Goal: Task Accomplishment & Management: Use online tool/utility

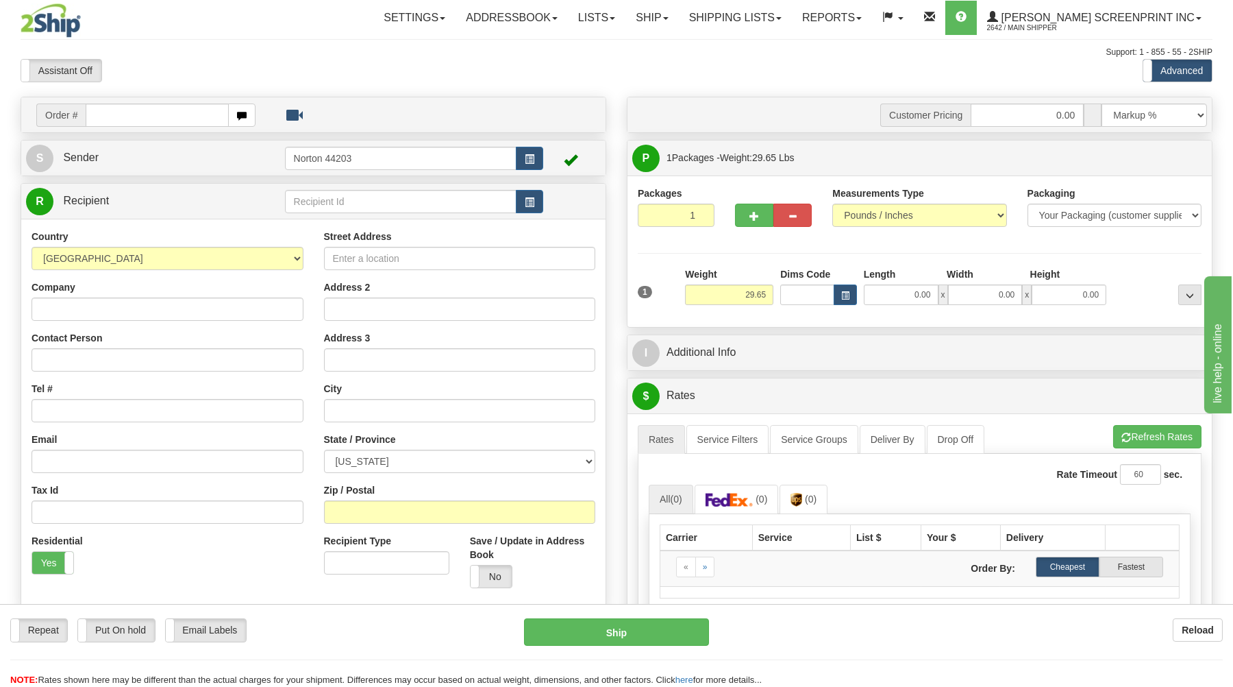
click at [164, 111] on input "text" at bounding box center [157, 114] width 143 height 23
type input "17051"
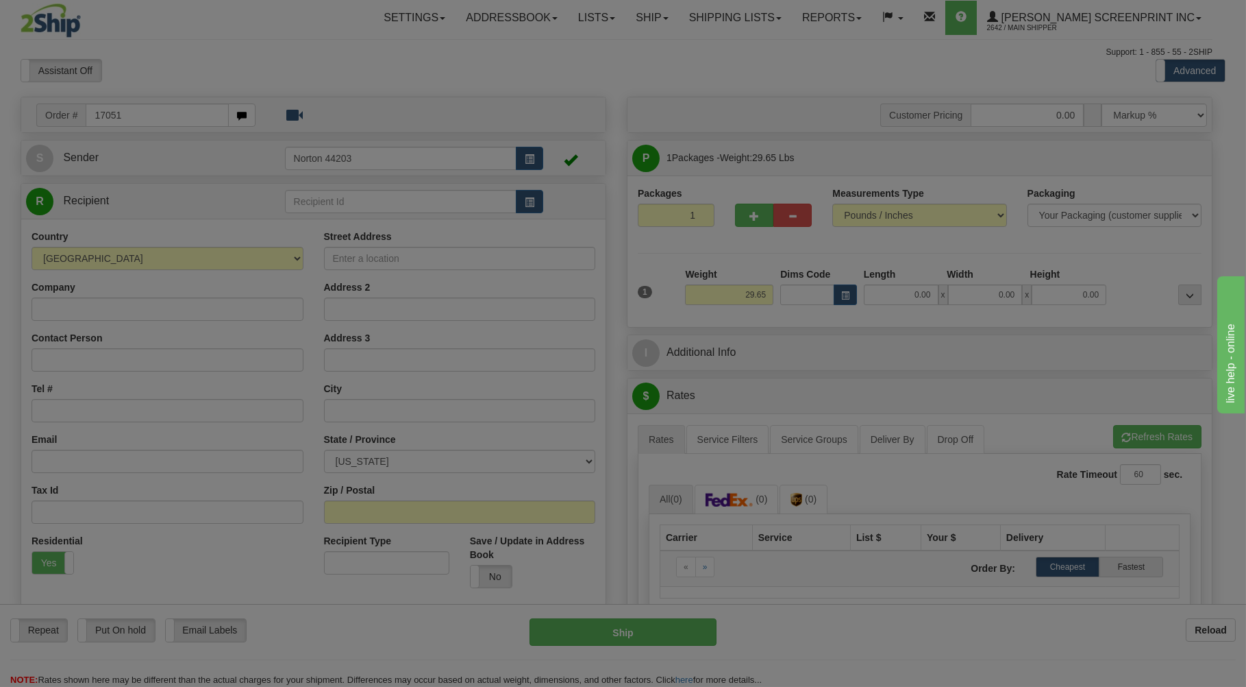
click at [359, 75] on body "Training Course Close Toggle navigation Settings Shipping Preferences New Recip…" at bounding box center [623, 343] width 1246 height 687
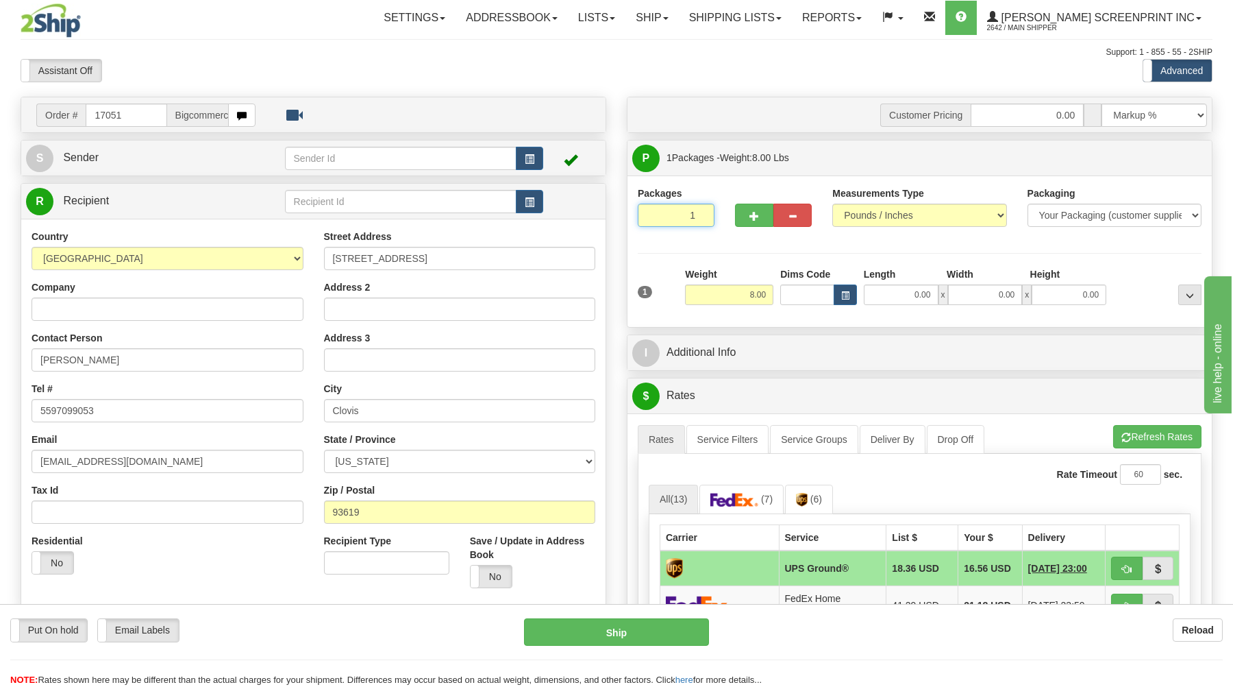
click at [684, 223] on input "1" at bounding box center [676, 214] width 77 height 23
drag, startPoint x: 749, startPoint y: 295, endPoint x: 742, endPoint y: 296, distance: 7.0
click at [748, 295] on input "8.00" at bounding box center [729, 294] width 88 height 21
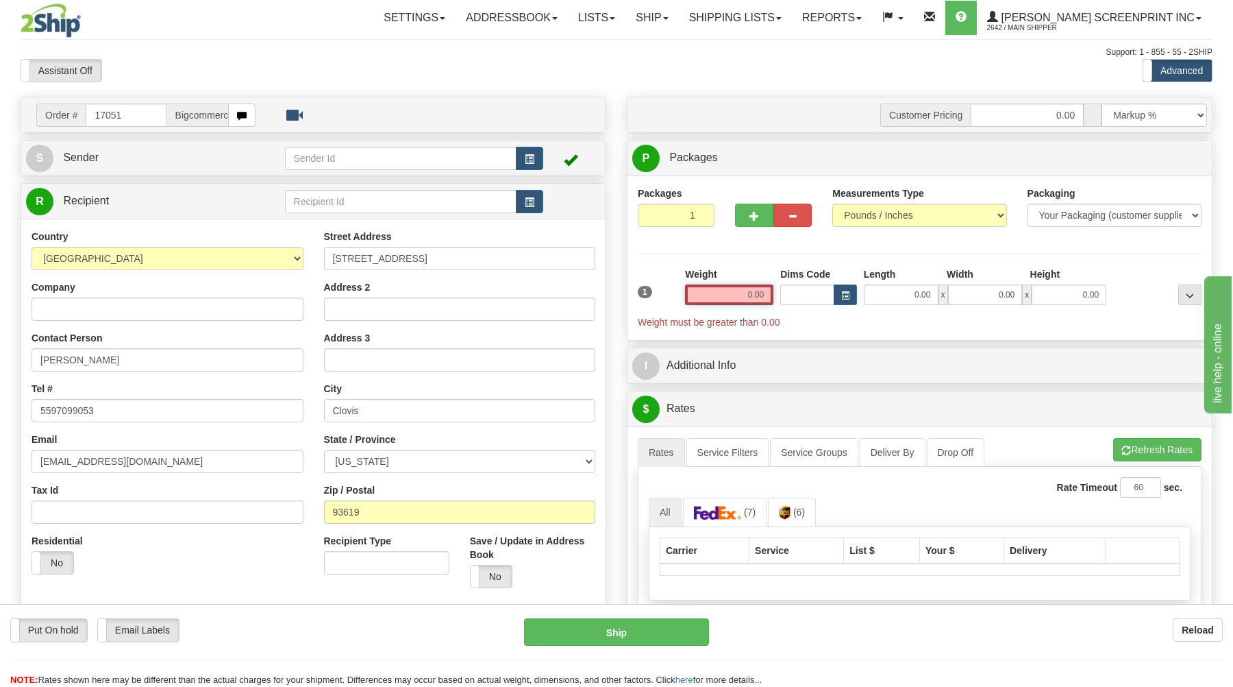
type input "29.65"
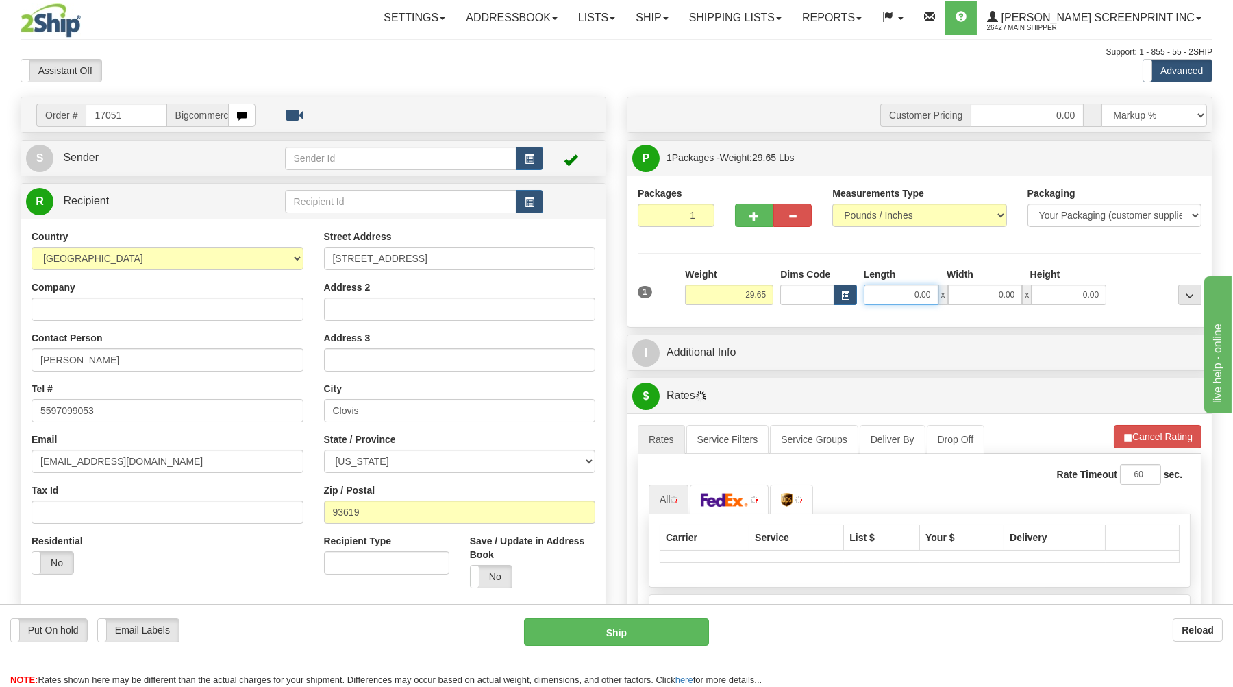
click at [911, 290] on input "0.00" at bounding box center [901, 294] width 75 height 21
type input "28.85"
type input "27"
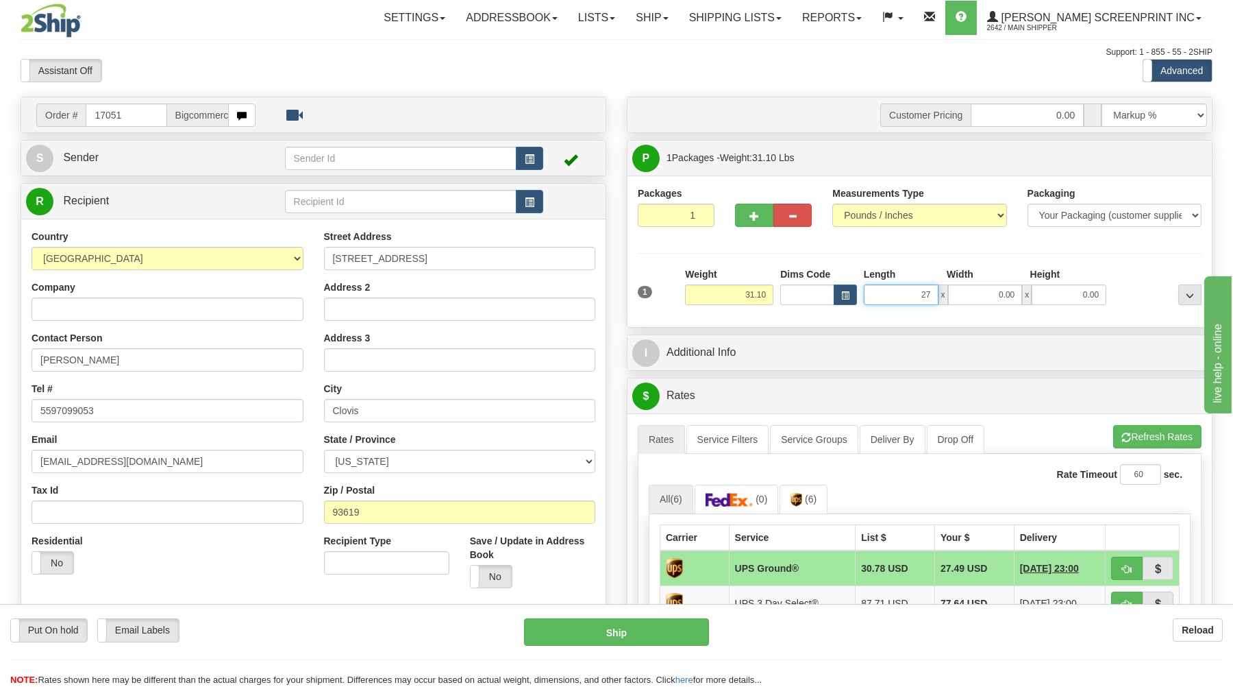
type input "29.65"
type input "27.00"
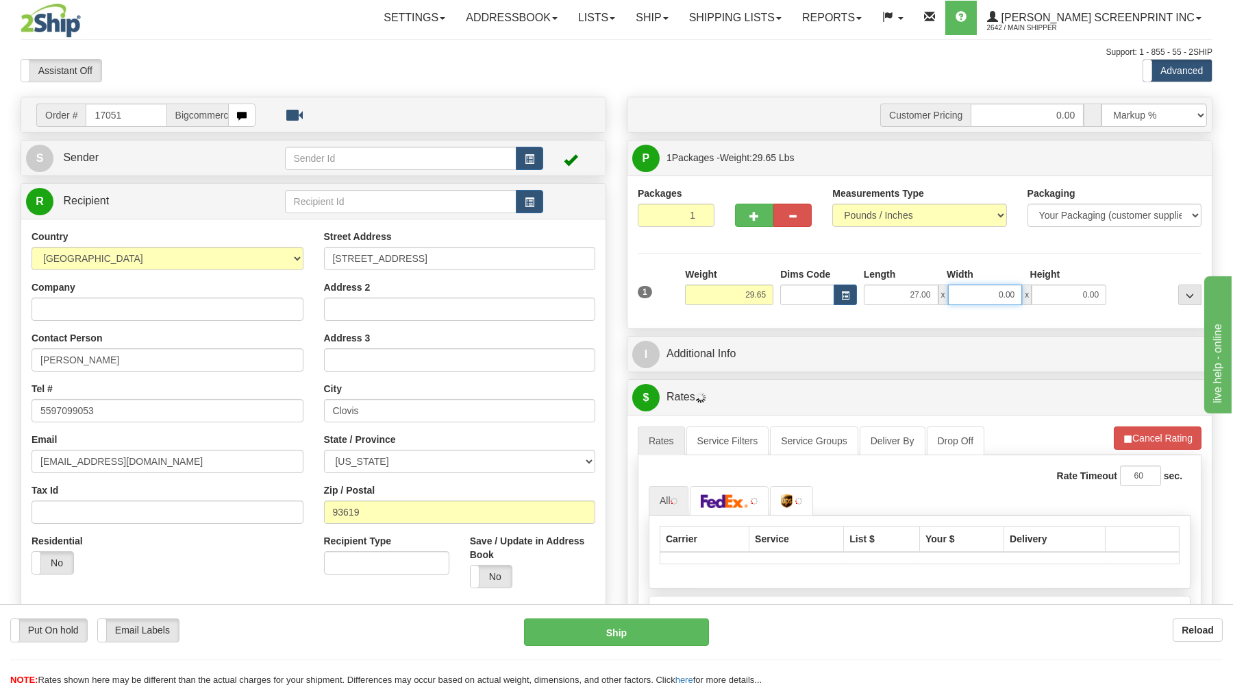
drag, startPoint x: 1012, startPoint y: 296, endPoint x: 1020, endPoint y: 288, distance: 11.6
click at [1014, 295] on input "0.00" at bounding box center [985, 294] width 75 height 21
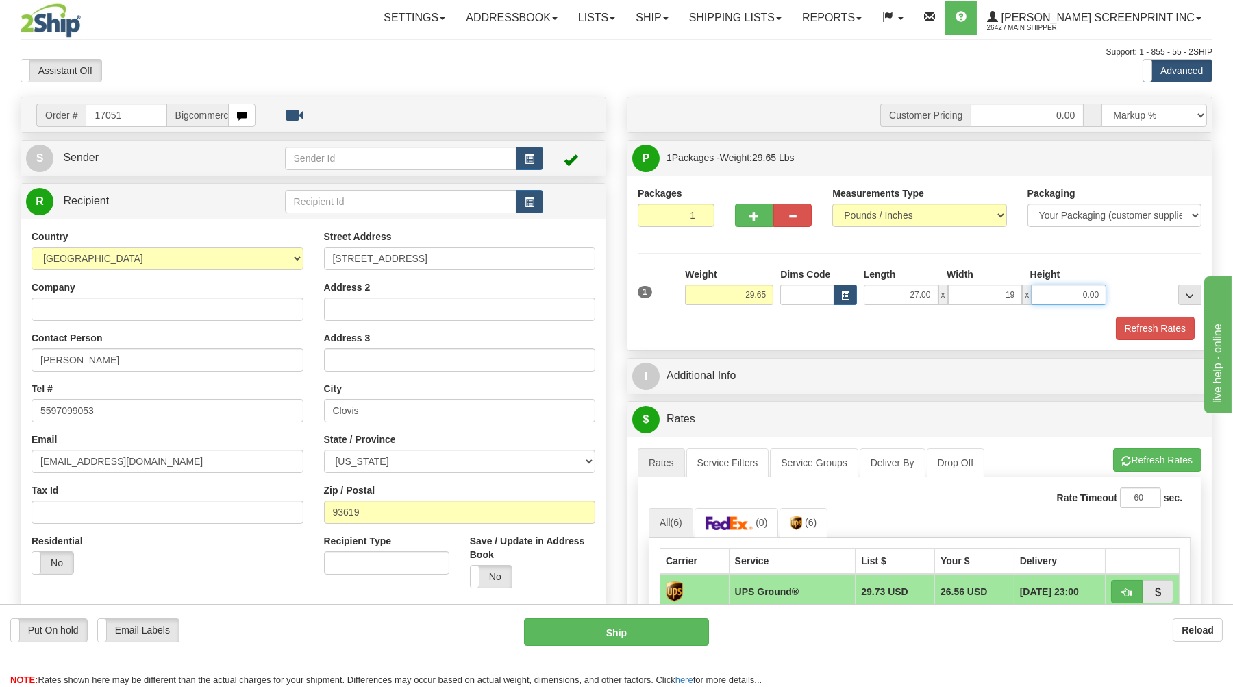
type input "19.00"
click at [1085, 297] on input "0.00" at bounding box center [1069, 294] width 75 height 21
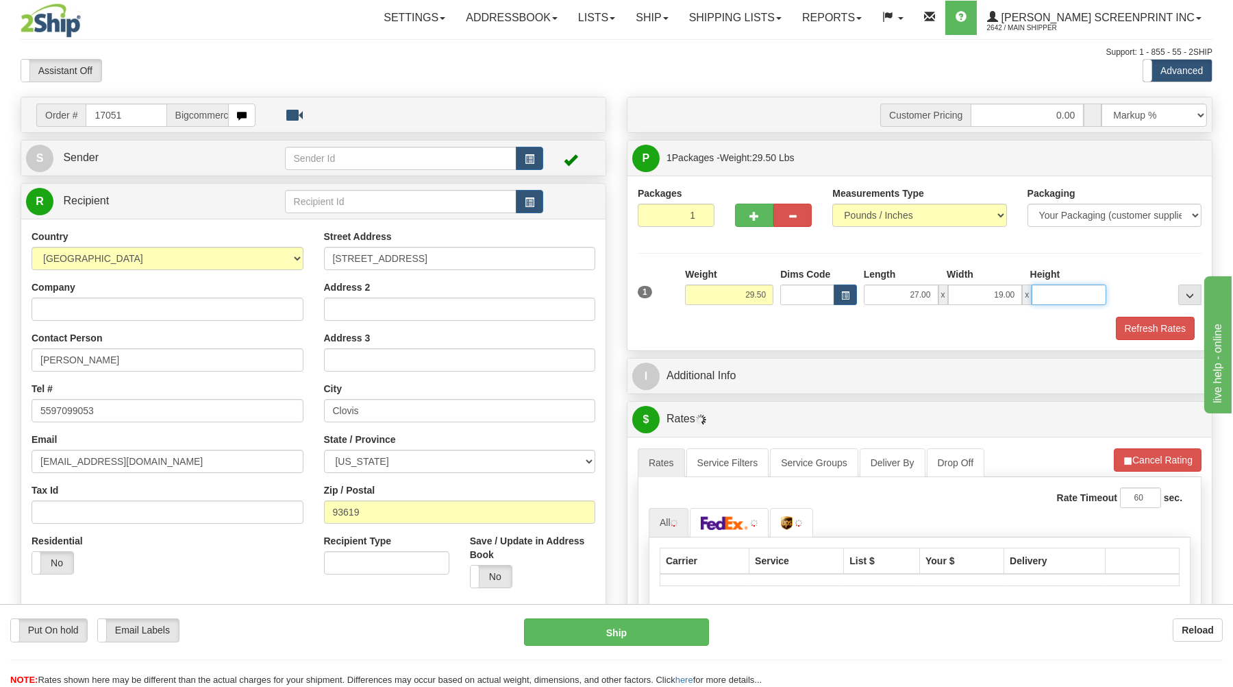
type input "29.40"
type input "18"
type input "29.65"
type input "18.00"
click at [1143, 328] on button "Refresh Rates" at bounding box center [1155, 328] width 79 height 23
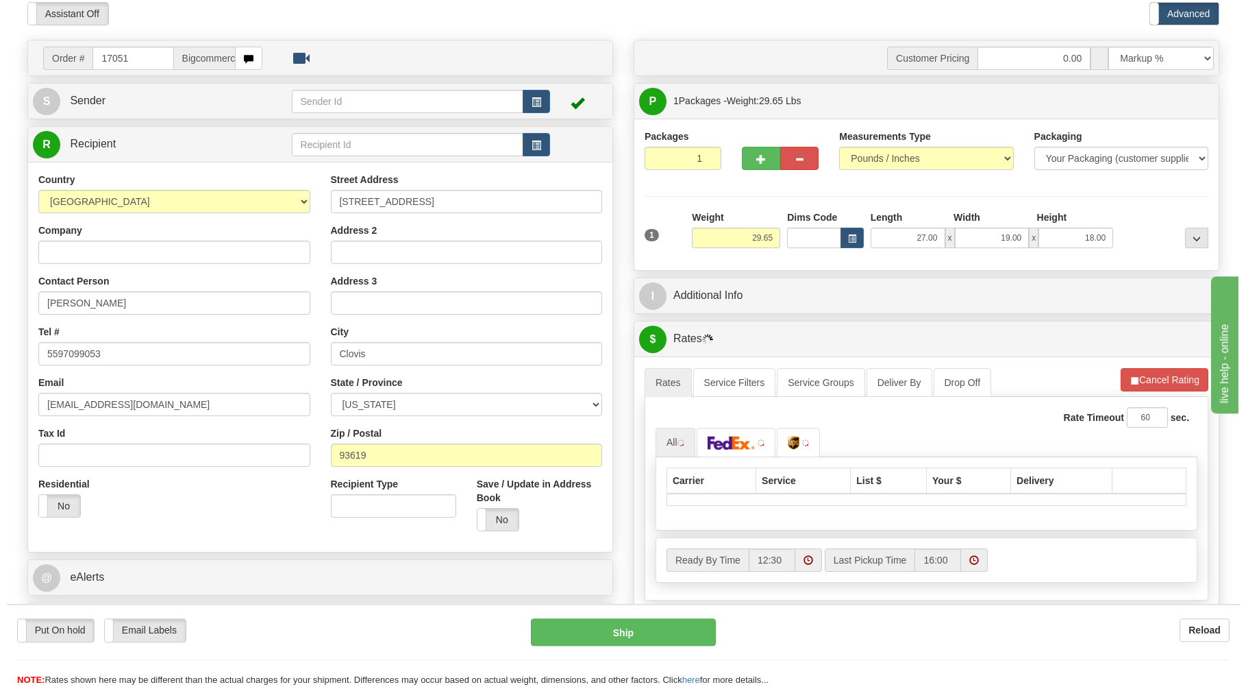
scroll to position [147, 0]
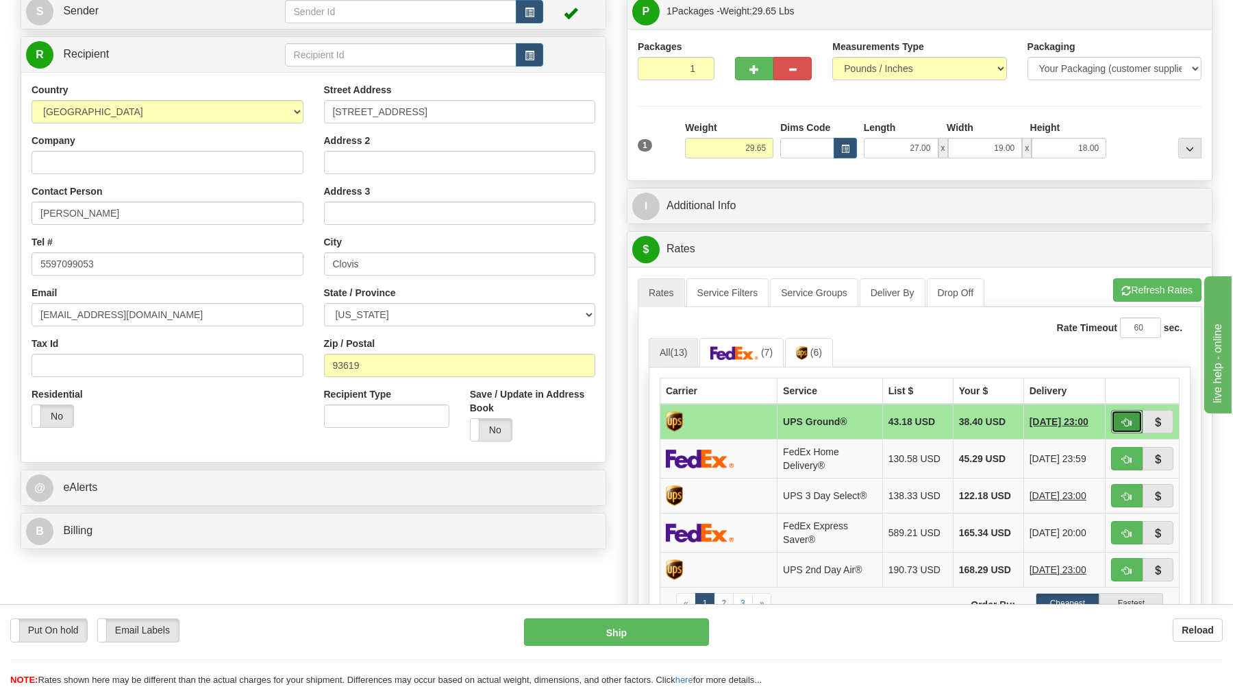
click at [1115, 420] on button "button" at bounding box center [1127, 421] width 32 height 23
type input "03"
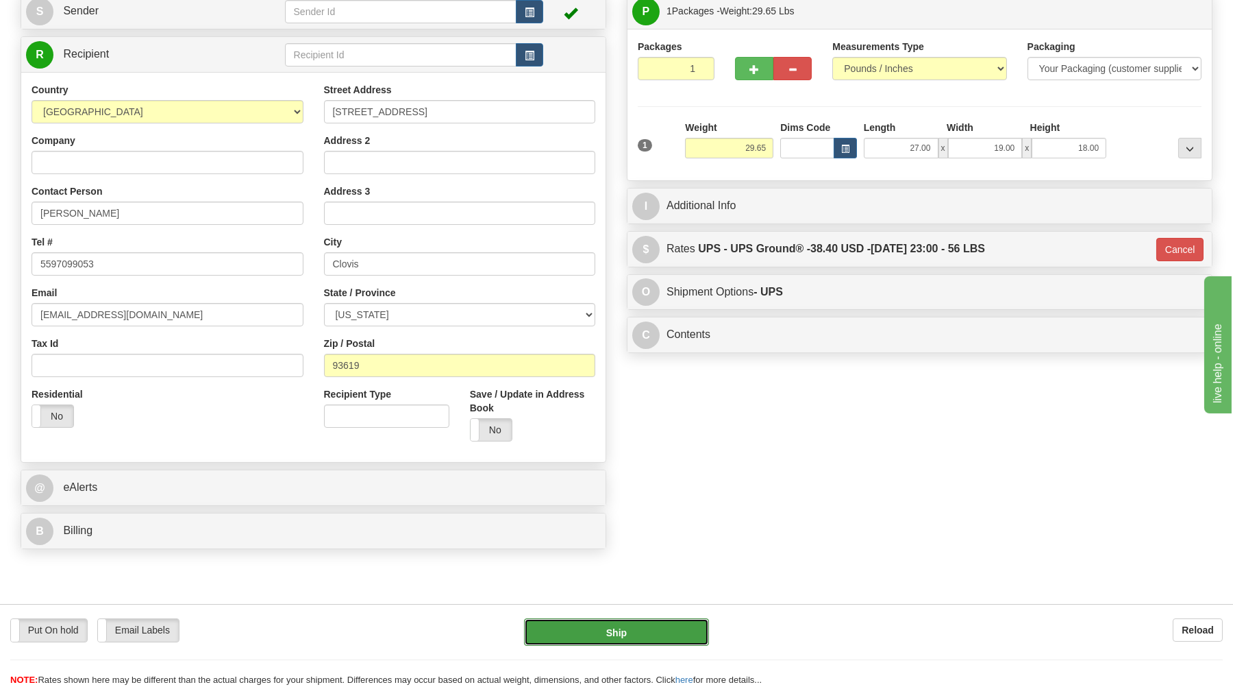
click at [647, 631] on button "Ship" at bounding box center [616, 631] width 185 height 27
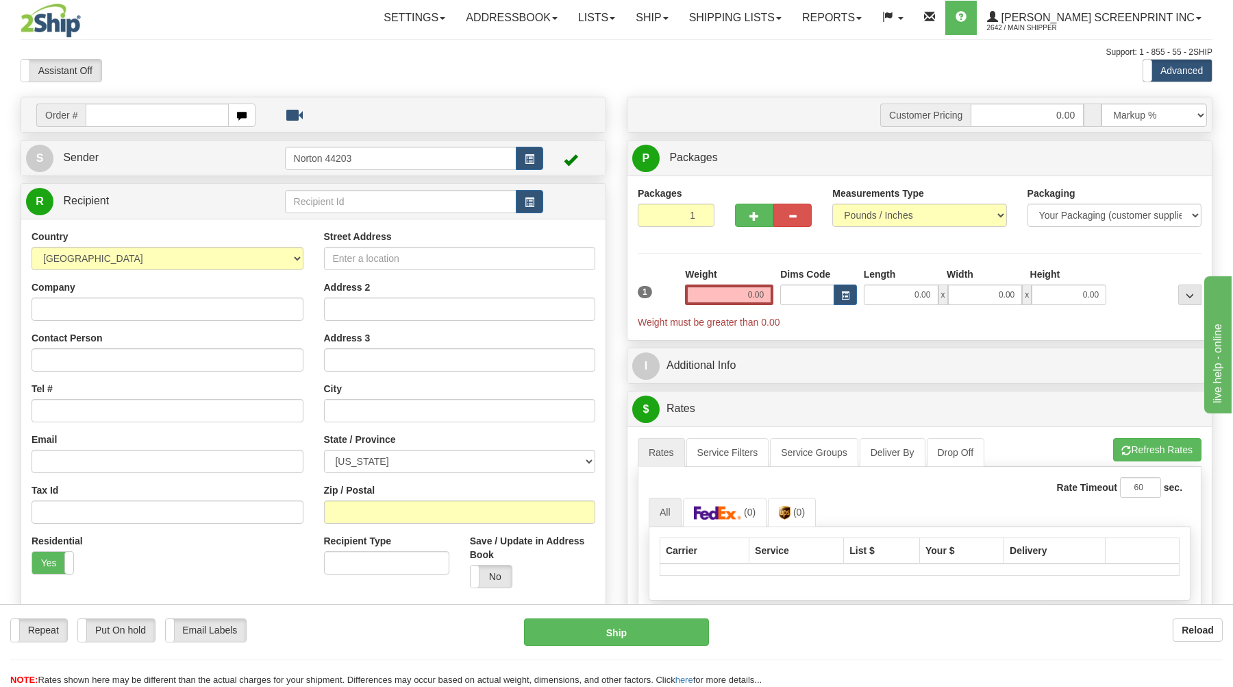
type input "4.60"
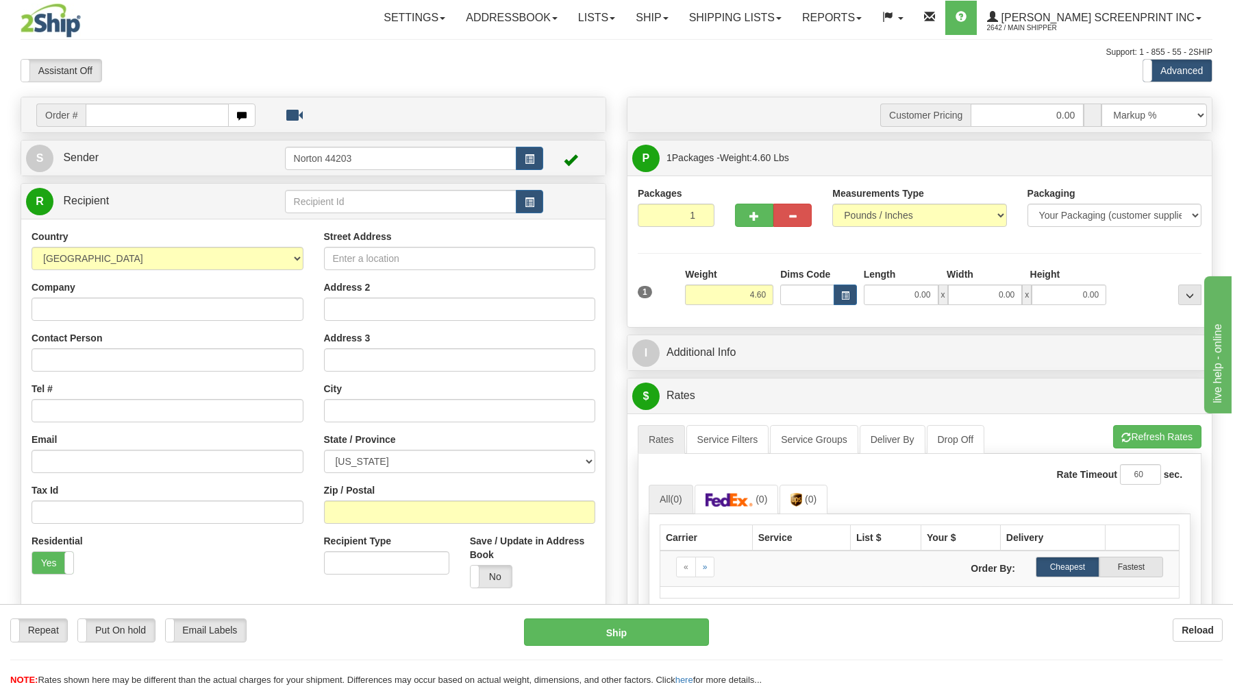
click at [175, 116] on input "text" at bounding box center [157, 114] width 143 height 23
type input "17050"
click at [223, 72] on body "Training Course Close Toggle navigation Settings Shipping Preferences New Recip…" at bounding box center [616, 343] width 1233 height 687
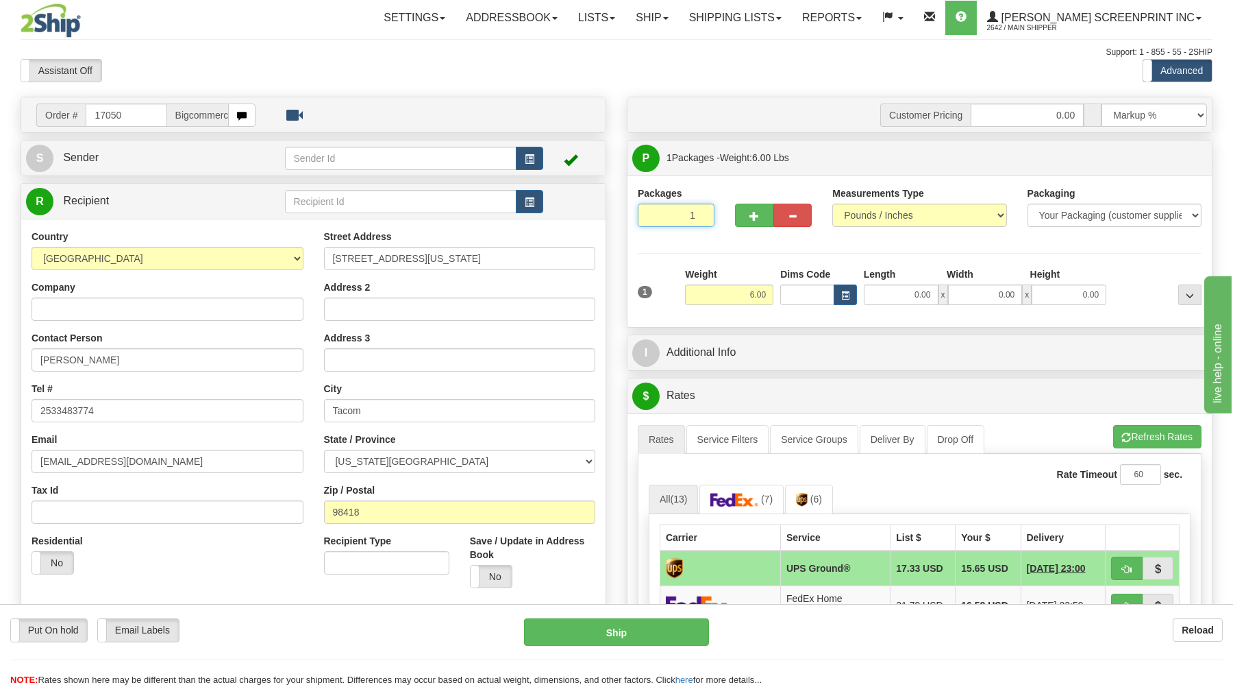
drag, startPoint x: 663, startPoint y: 208, endPoint x: 677, endPoint y: 241, distance: 35.9
click at [664, 214] on input "1" at bounding box center [676, 214] width 77 height 23
click at [758, 296] on input "6.00" at bounding box center [729, 294] width 88 height 21
click at [922, 297] on input "0.00" at bounding box center [901, 294] width 75 height 21
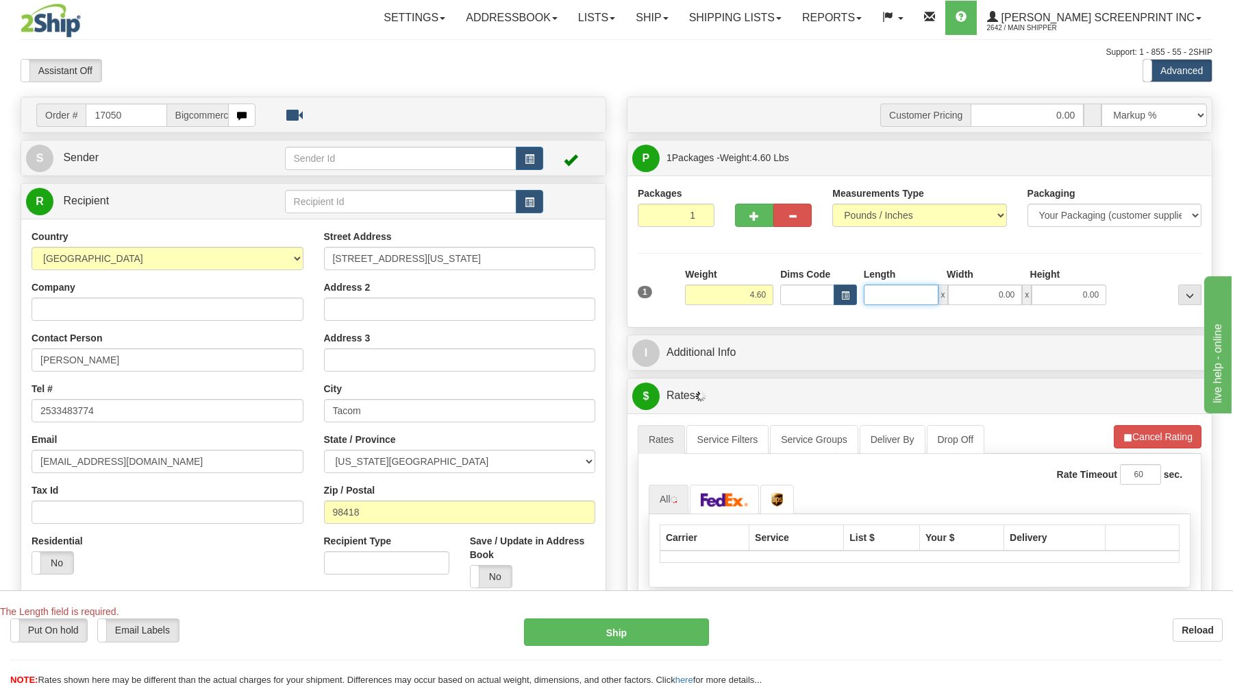
type input "4.65"
type input "26"
type input "4.60"
type input "26.00"
drag, startPoint x: 1000, startPoint y: 300, endPoint x: 999, endPoint y: 290, distance: 10.3
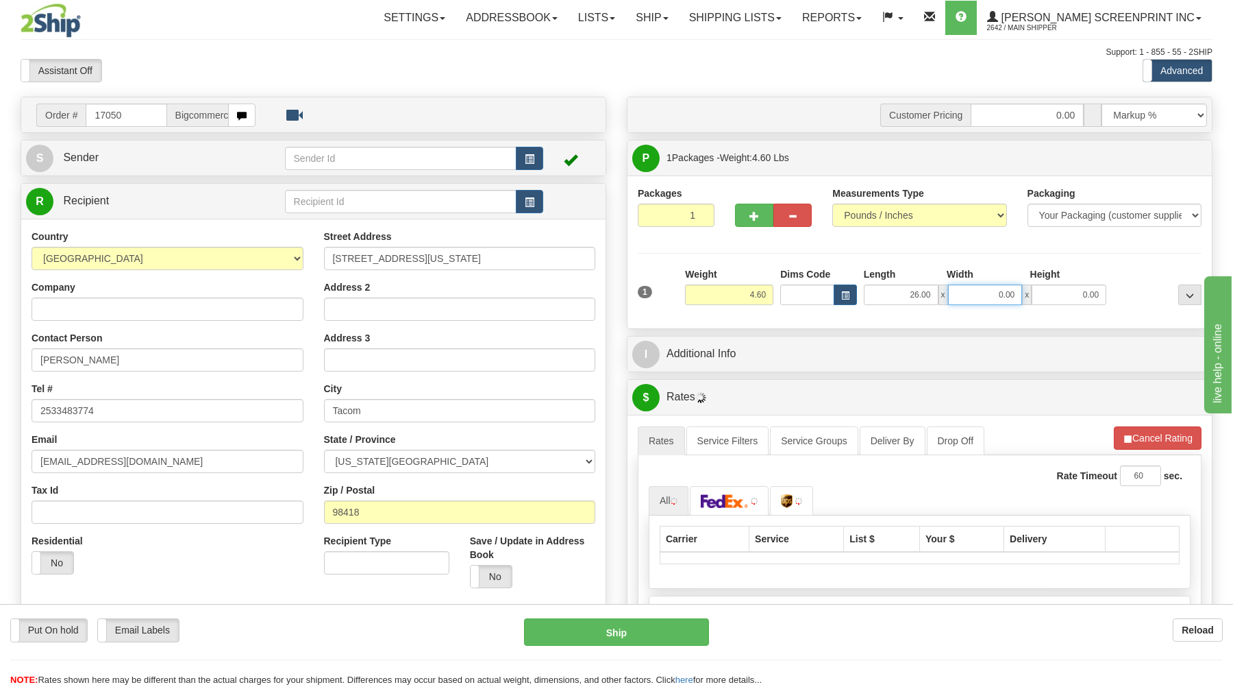
click at [1001, 293] on input "0.00" at bounding box center [985, 294] width 75 height 21
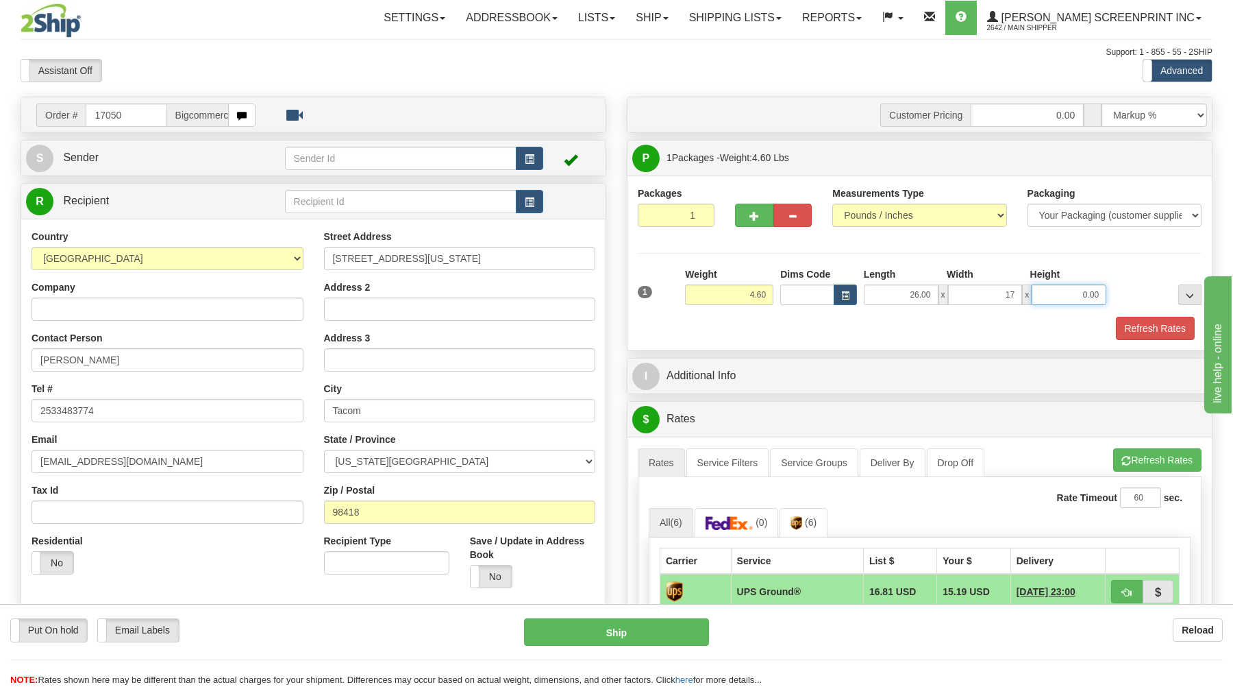
type input "17.00"
click at [1067, 294] on input "0.00" at bounding box center [1069, 294] width 75 height 21
type input "4.00"
click at [1150, 323] on button "Refresh Rates" at bounding box center [1155, 328] width 79 height 23
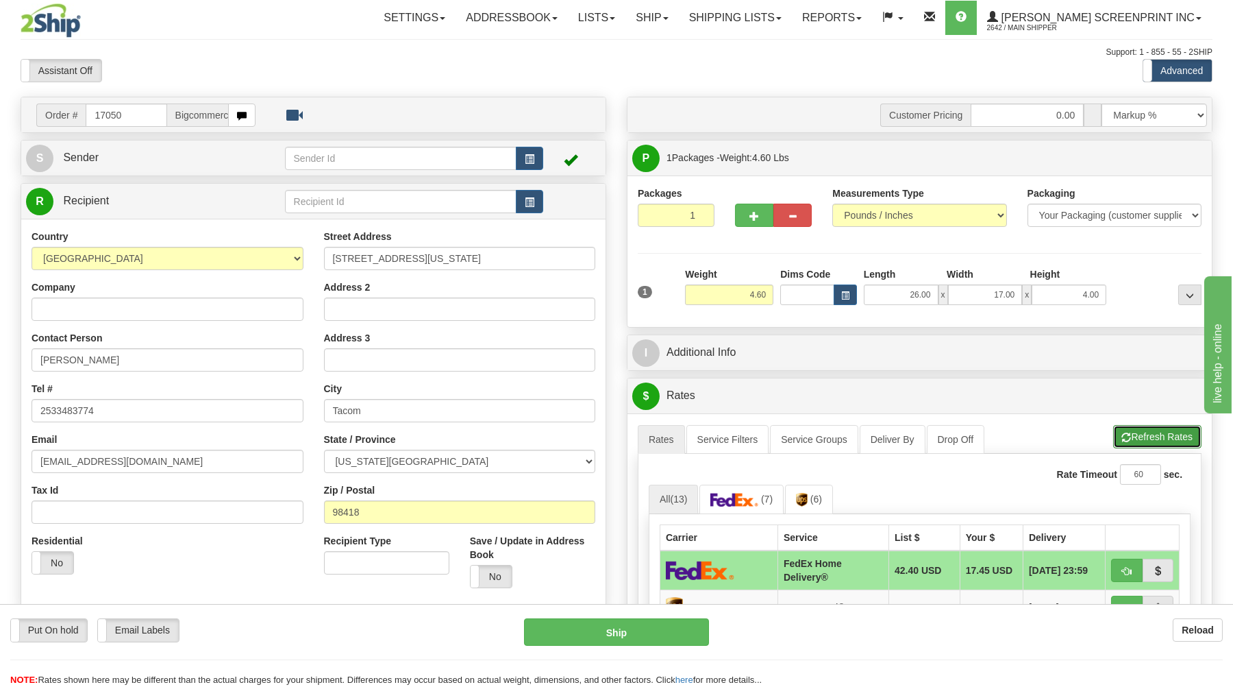
click at [1148, 437] on button "Refresh Rates" at bounding box center [1157, 436] width 88 height 23
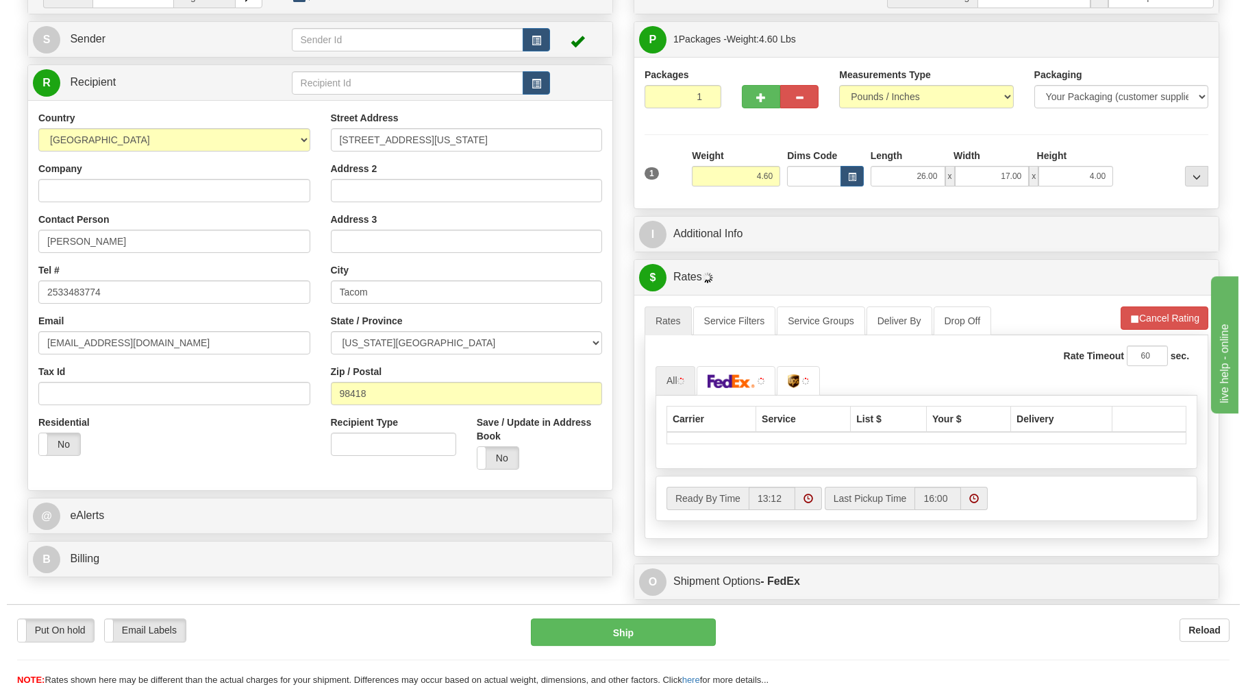
scroll to position [147, 0]
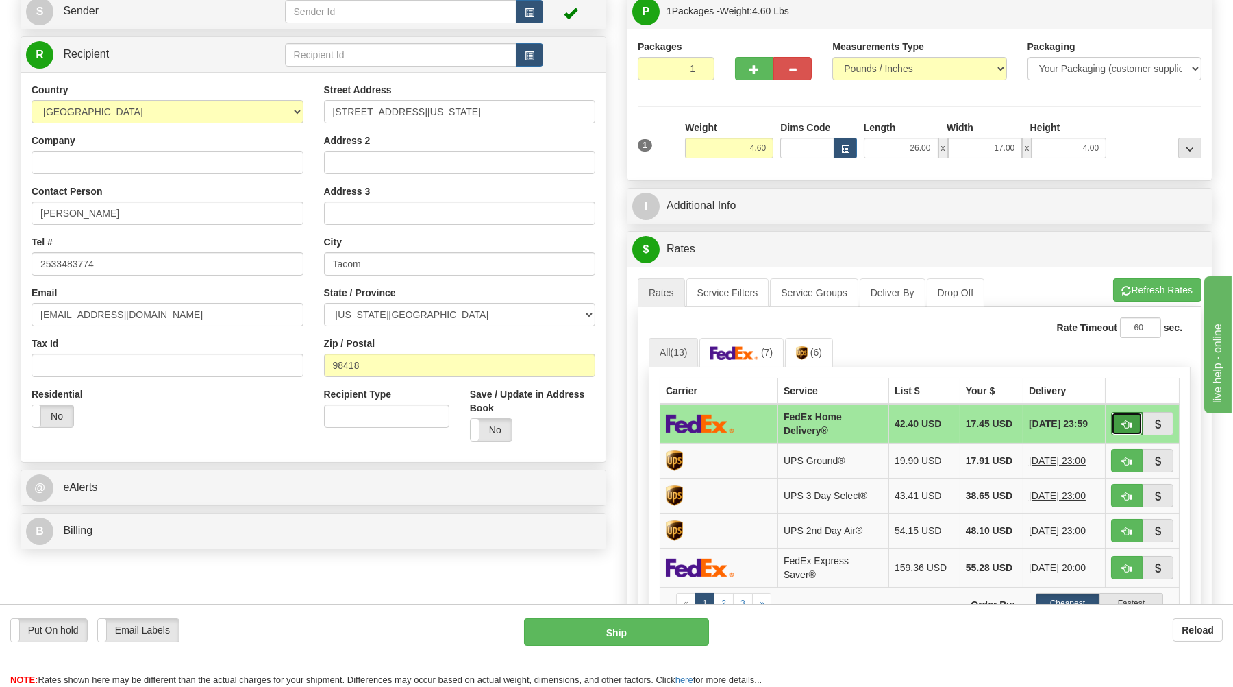
click at [1122, 425] on button "button" at bounding box center [1127, 423] width 32 height 23
type input "90"
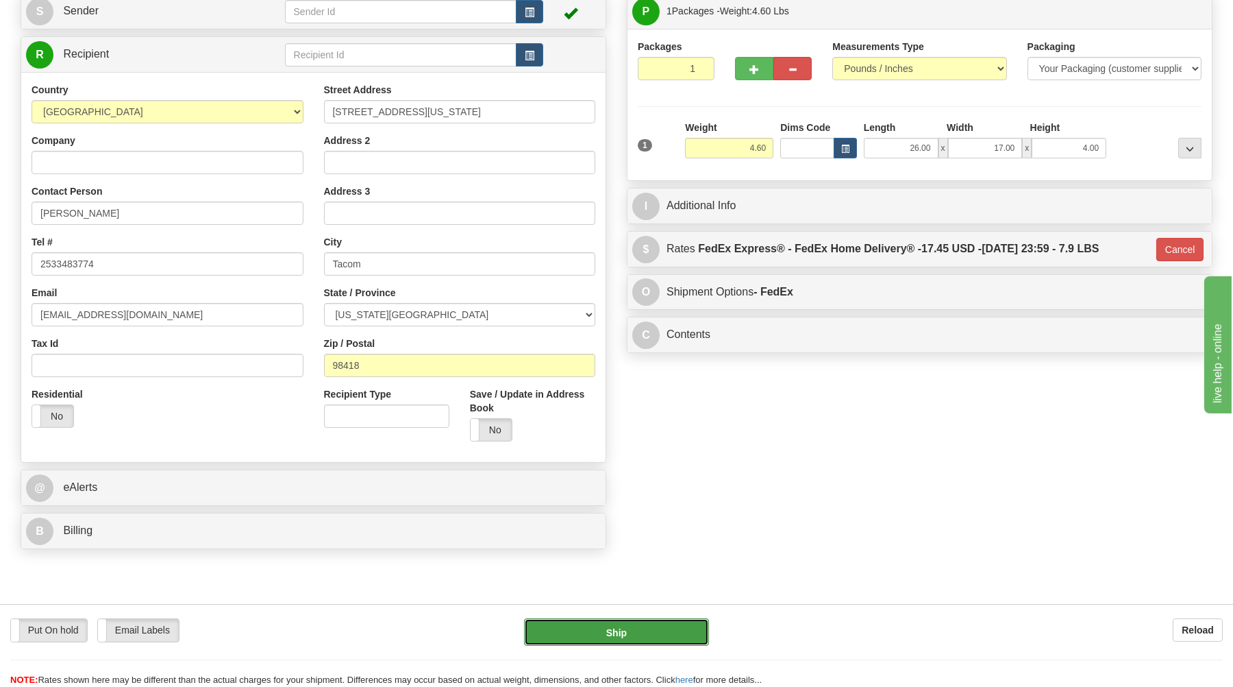
click at [682, 632] on button "Ship" at bounding box center [616, 631] width 185 height 27
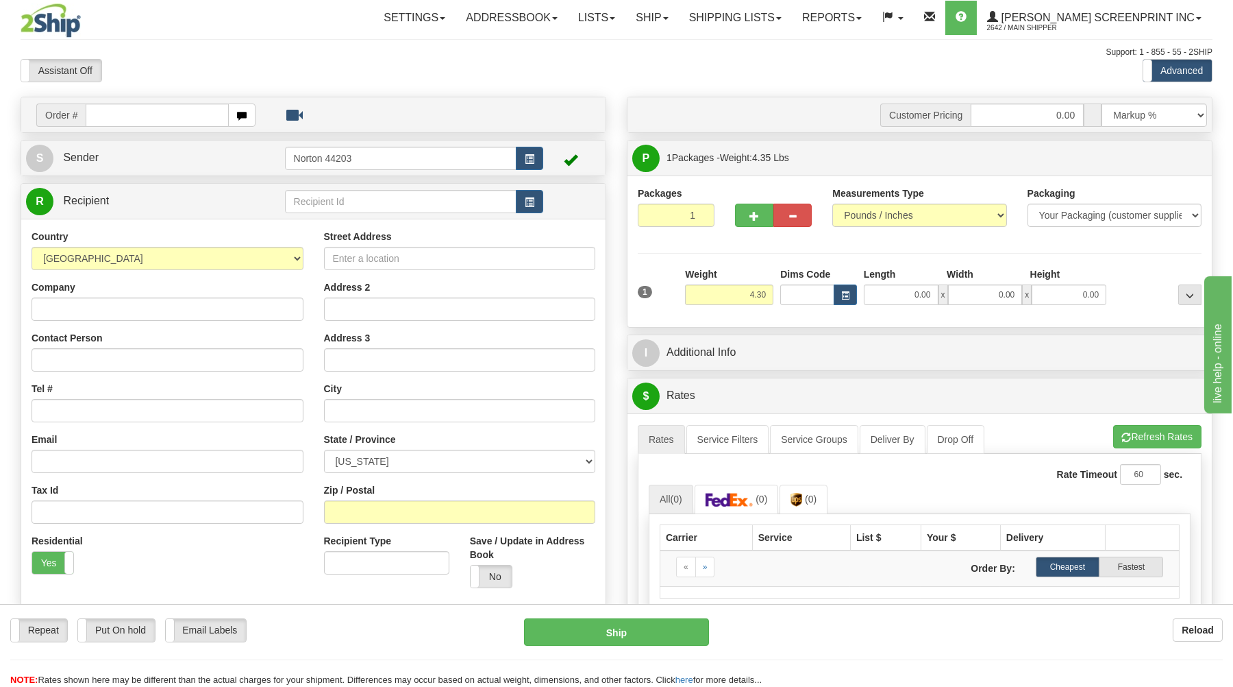
type input "4.35"
